Goal: Contribute content: Add original content to the website for others to see

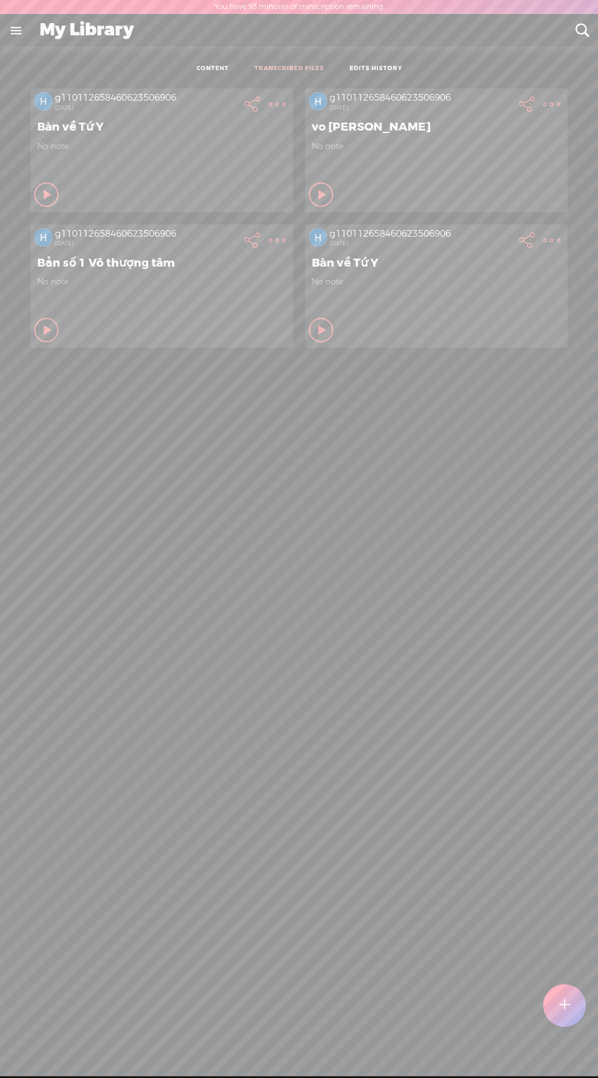
click at [308, 70] on link "TRANSCRIBED FILES" at bounding box center [289, 69] width 70 height 9
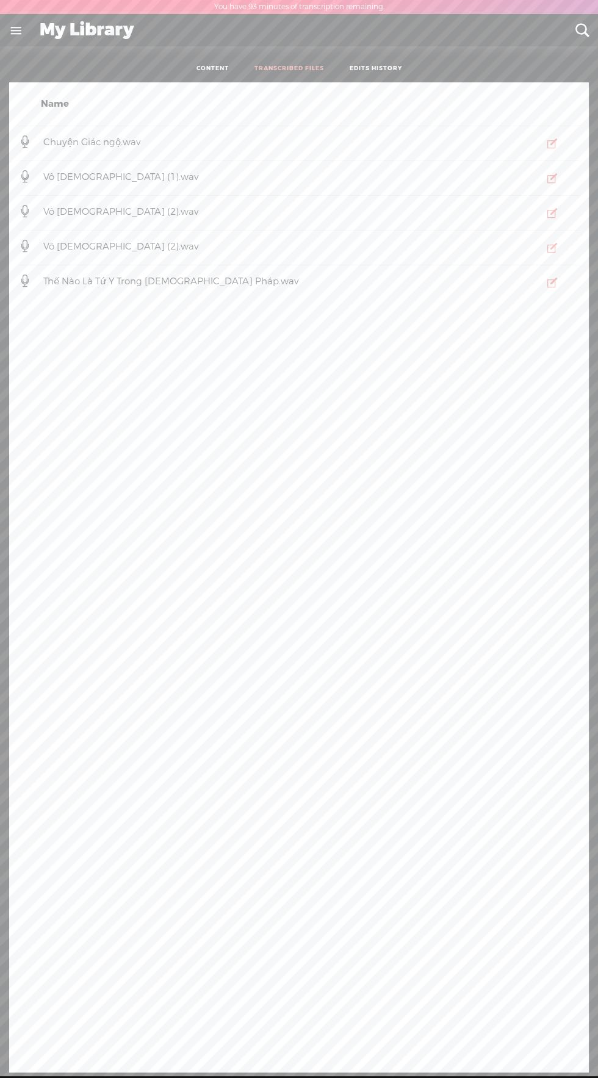
click at [386, 65] on link "EDITS HISTORY" at bounding box center [376, 69] width 52 height 9
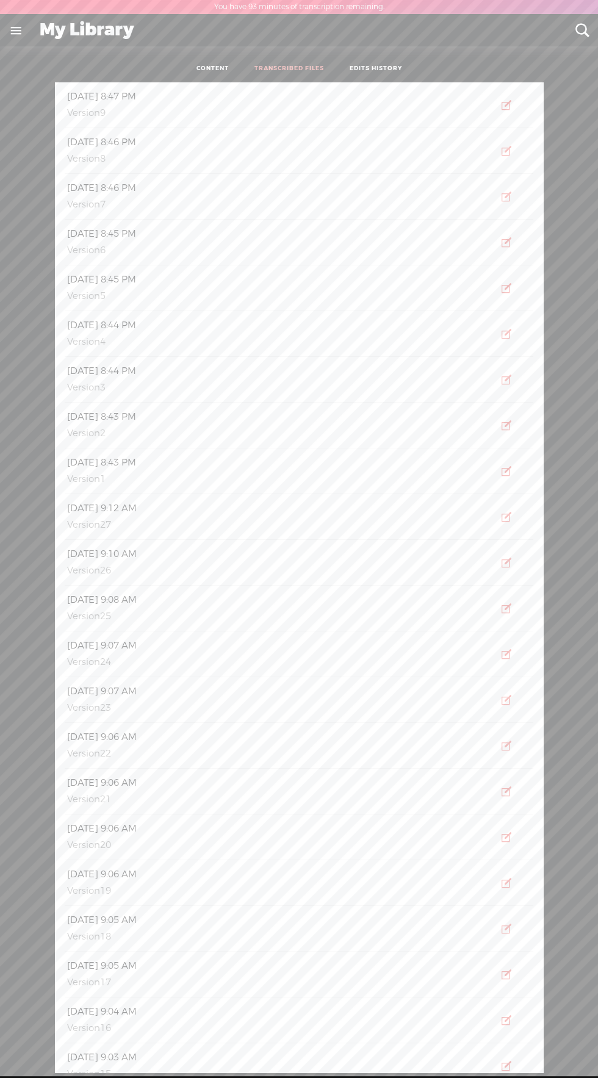
click at [291, 68] on link "TRANSCRIBED FILES" at bounding box center [289, 69] width 70 height 9
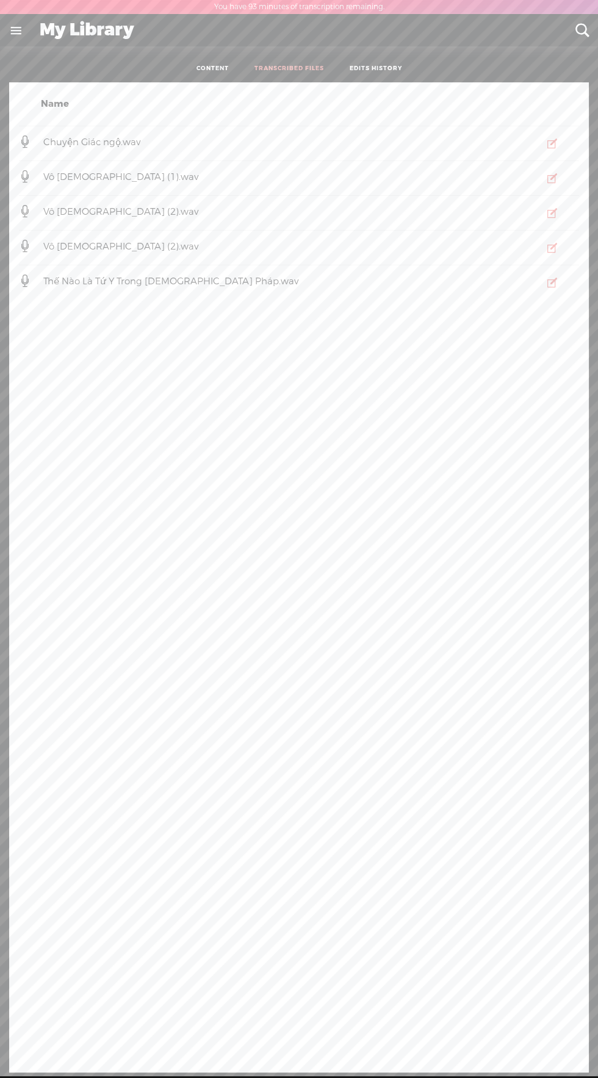
click at [117, 143] on span "Chuyện Giác ngộ.wav" at bounding box center [92, 142] width 102 height 12
click at [552, 143] on icon "button" at bounding box center [552, 143] width 12 height 12
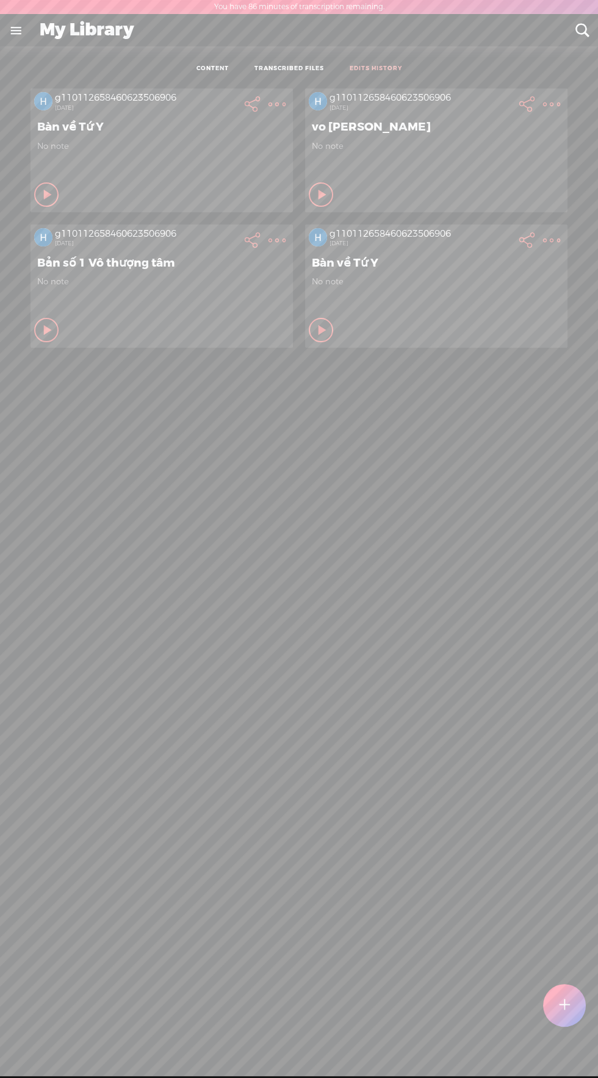
click at [386, 69] on link "EDITS HISTORY" at bounding box center [376, 69] width 52 height 9
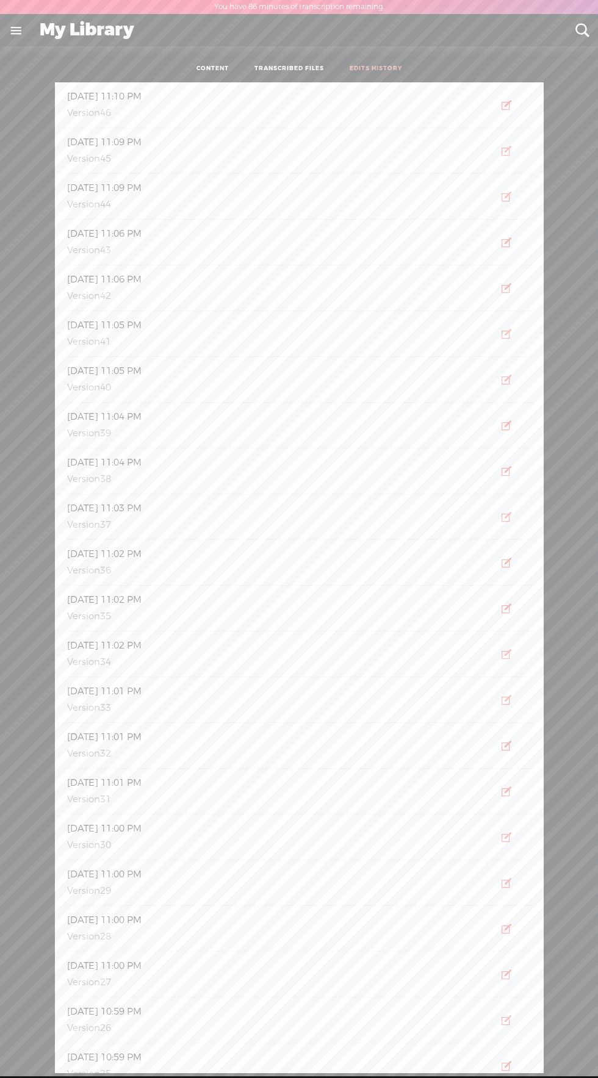
click at [144, 95] on span "[DATE] 11:10 PM" at bounding box center [104, 96] width 79 height 12
click at [509, 109] on icon "button" at bounding box center [506, 105] width 12 height 12
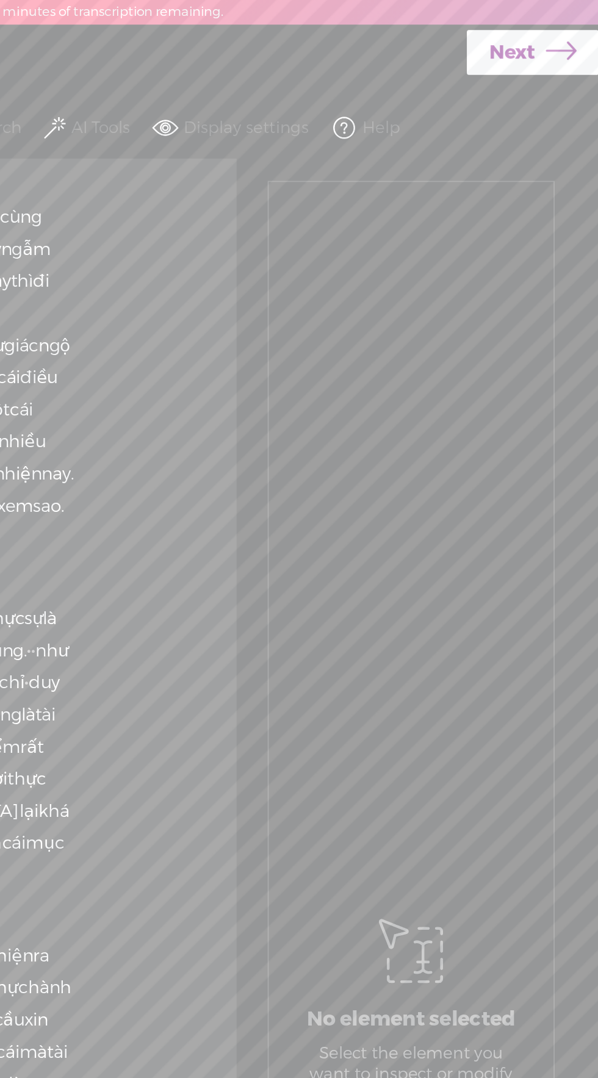
click at [560, 27] on span "Next" at bounding box center [549, 30] width 26 height 31
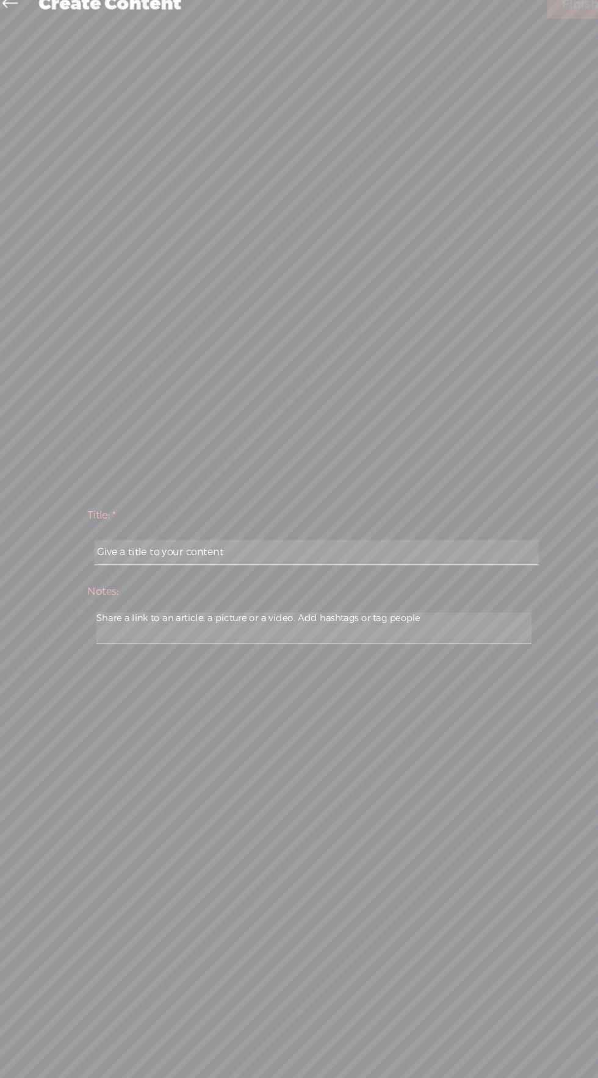
click at [239, 545] on input "text" at bounding box center [301, 547] width 418 height 24
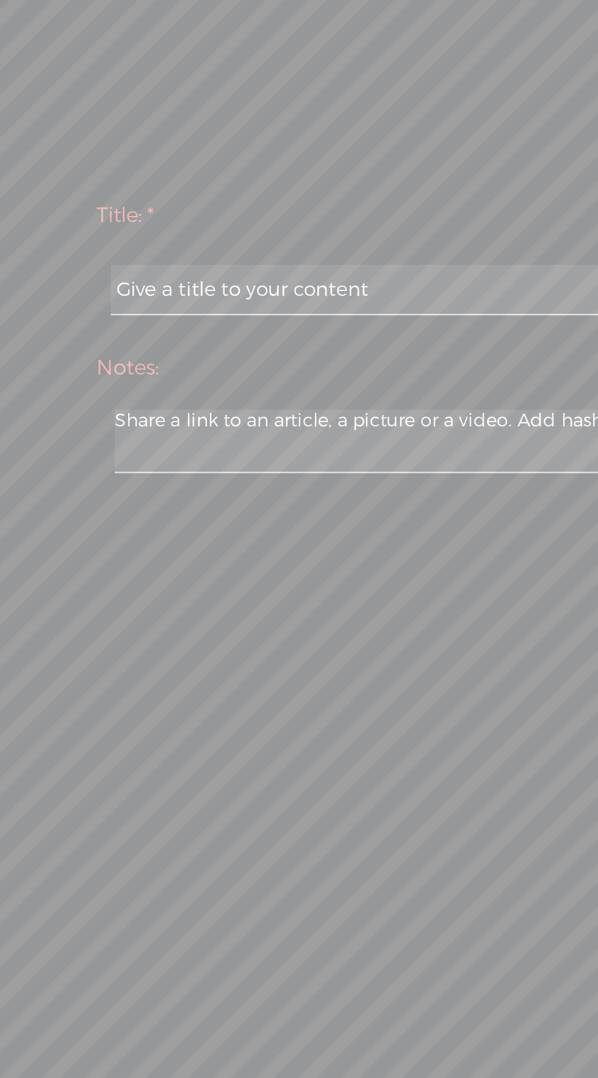
click at [143, 547] on input "text" at bounding box center [301, 547] width 418 height 24
type input "Thấu hiểu Giác ngộ"
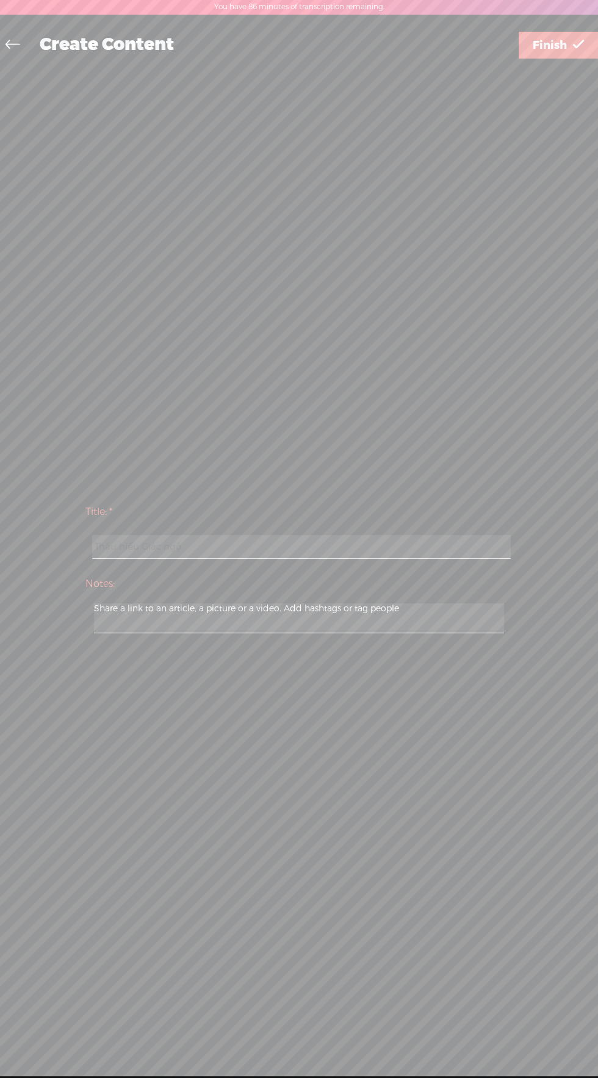
click at [555, 44] on span "Finish" at bounding box center [550, 45] width 34 height 31
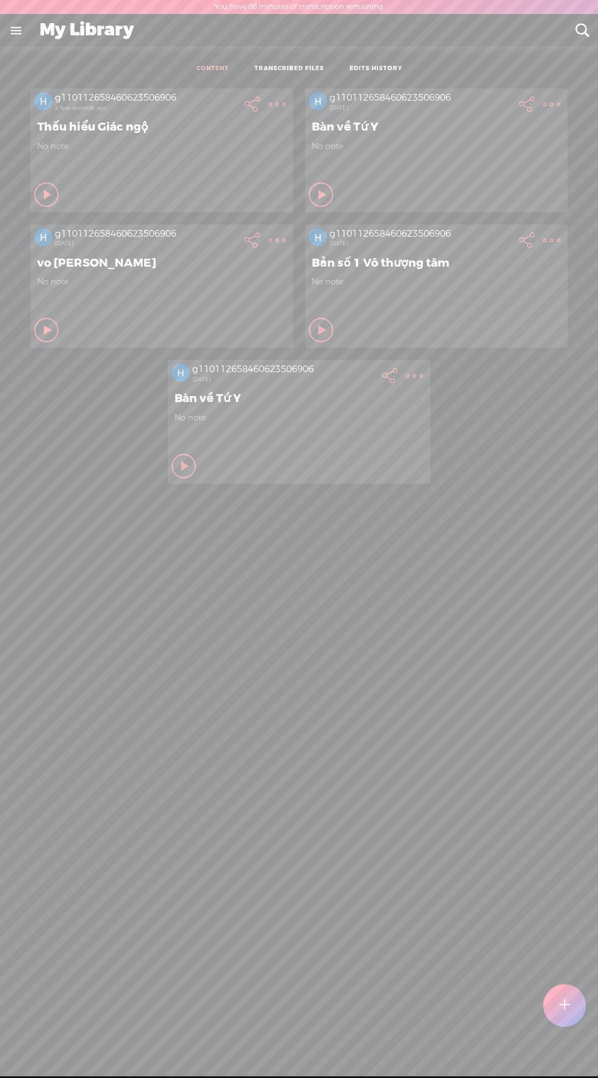
scroll to position [1, 0]
